Goal: Find specific page/section: Find specific page/section

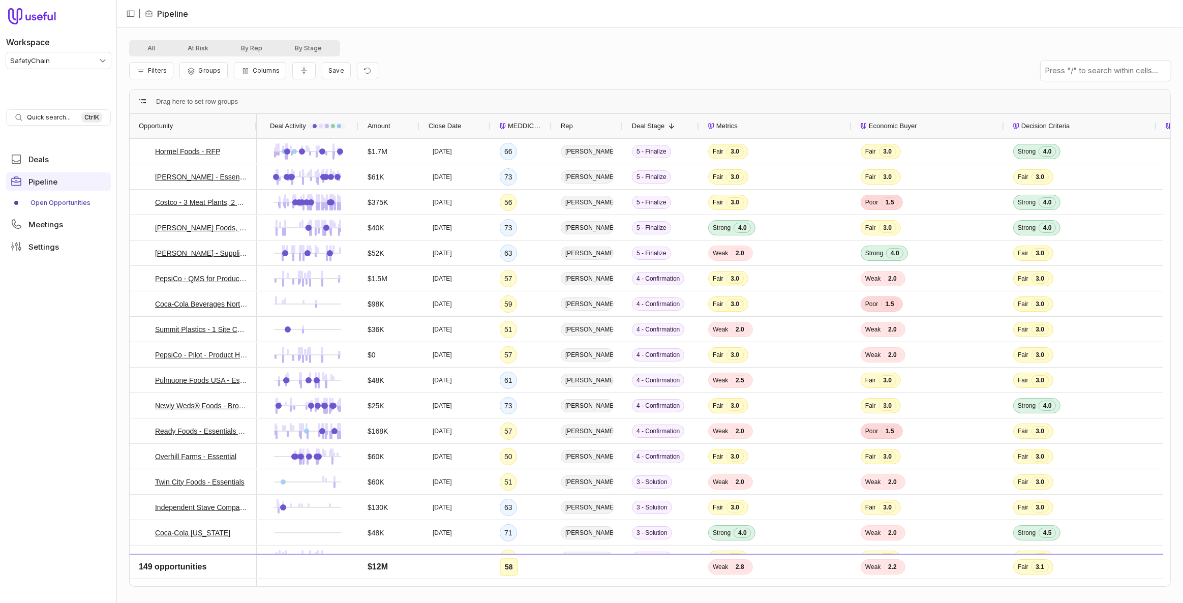
click at [92, 334] on nav "Workspace SafetyChain Quick search... Ctrl K Deals Pipeline Open Opportunities …" at bounding box center [58, 301] width 117 height 603
